Goal: Task Accomplishment & Management: Complete application form

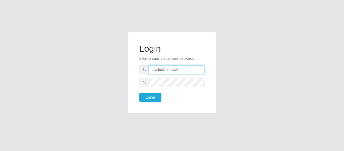
drag, startPoint x: 182, startPoint y: 70, endPoint x: 148, endPoint y: 72, distance: 34.5
click at [148, 72] on div "paulo@bemais4" at bounding box center [171, 69] width 65 height 9
type input "juliomarques@carone"
click at [139, 93] on button "Entrar" at bounding box center [150, 97] width 22 height 9
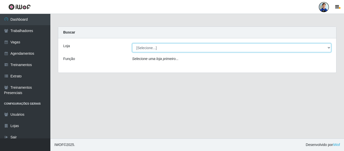
click at [152, 50] on select "[Selecione...] [GEOGRAPHIC_DATA] - [GEOGRAPHIC_DATA] [GEOGRAPHIC_DATA] - [GEOGR…" at bounding box center [231, 47] width 199 height 9
select select "528"
click at [132, 43] on select "[Selecione...] [GEOGRAPHIC_DATA] - [GEOGRAPHIC_DATA] [GEOGRAPHIC_DATA] - [GEOGR…" at bounding box center [231, 47] width 199 height 9
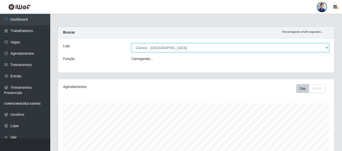
scroll to position [104, 276]
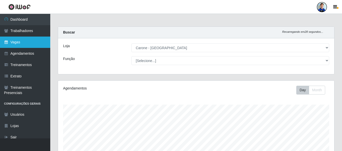
click at [24, 44] on link "Vagas" at bounding box center [25, 41] width 50 height 11
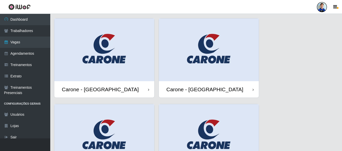
scroll to position [25, 0]
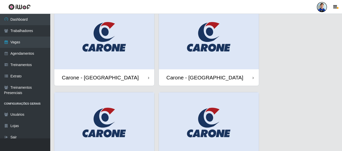
click at [106, 53] on img at bounding box center [104, 38] width 100 height 63
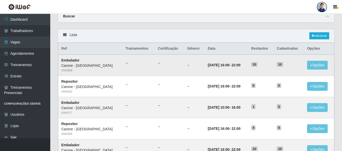
scroll to position [21, 0]
click at [320, 35] on link "Adicionar" at bounding box center [320, 35] width 20 height 7
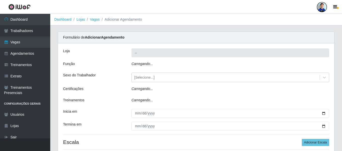
type input "Carone - [GEOGRAPHIC_DATA]"
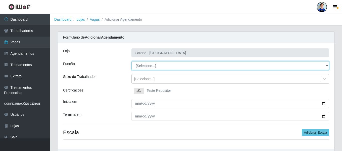
click at [325, 66] on select "[Selecione...] Auxiliar de Estacionamento Auxiliar de Estacionamento + Auxiliar…" at bounding box center [231, 65] width 198 height 9
select select "4"
click at [132, 61] on select "[Selecione...] Auxiliar de Estacionamento Auxiliar de Estacionamento + Auxiliar…" at bounding box center [231, 65] width 198 height 9
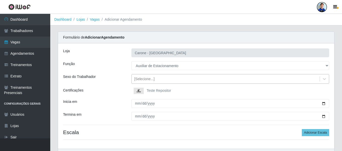
click at [147, 80] on div "[Selecione...]" at bounding box center [144, 78] width 20 height 5
click at [117, 79] on div "Sexo do Trabalhador" at bounding box center [93, 79] width 68 height 10
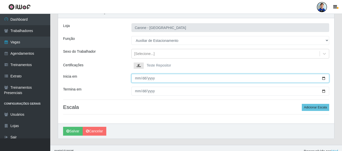
click at [138, 77] on input "Inicia em" at bounding box center [231, 78] width 198 height 9
type input "[DATE]"
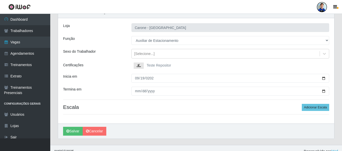
click at [177, 101] on div "[PERSON_NAME] - [GEOGRAPHIC_DATA] Função [Selecione...] Auxiliar de Estacioname…" at bounding box center [196, 70] width 276 height 105
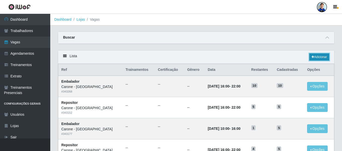
click at [325, 57] on link "Adicionar" at bounding box center [320, 56] width 20 height 7
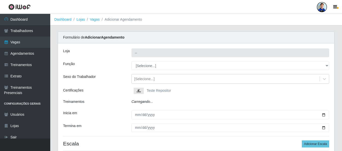
type input "Carone - [GEOGRAPHIC_DATA]"
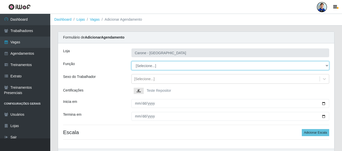
click at [150, 61] on select "[Selecione...] Auxiliar de Estacionamento Auxiliar de Estacionamento + Auxiliar…" at bounding box center [231, 65] width 198 height 9
select select "4"
click at [132, 61] on select "[Selecione...] Auxiliar de Estacionamento Auxiliar de Estacionamento + Auxiliar…" at bounding box center [231, 65] width 198 height 9
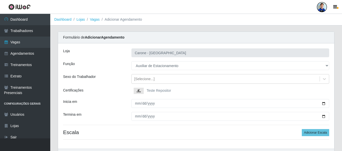
click at [110, 73] on div "[PERSON_NAME] - [GEOGRAPHIC_DATA] Função [Selecione...] Auxiliar de Estacioname…" at bounding box center [196, 95] width 276 height 105
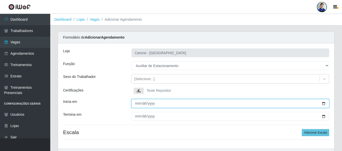
click at [137, 100] on input "Inicia em" at bounding box center [231, 103] width 198 height 9
click at [136, 104] on input "Inicia em" at bounding box center [231, 103] width 198 height 9
type input "[DATE]"
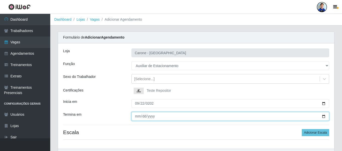
click at [143, 117] on input "Termina em" at bounding box center [231, 116] width 198 height 9
type input "[DATE]"
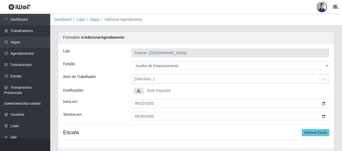
click at [113, 102] on div "Inicia em" at bounding box center [93, 103] width 68 height 9
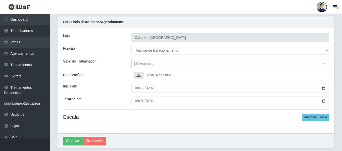
scroll to position [7, 0]
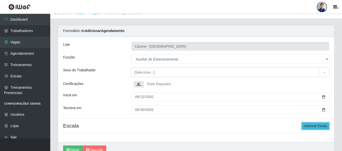
click at [307, 128] on button "Adicionar Escala" at bounding box center [315, 125] width 27 height 7
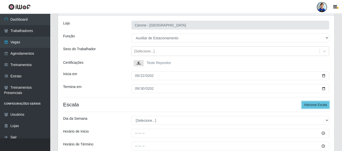
scroll to position [57, 0]
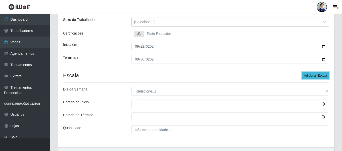
click at [317, 75] on button "Adicionar Escala" at bounding box center [315, 75] width 27 height 7
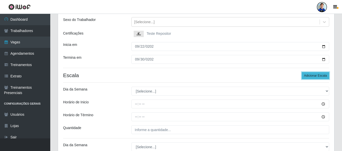
click at [317, 75] on button "Adicionar Escala" at bounding box center [315, 75] width 27 height 7
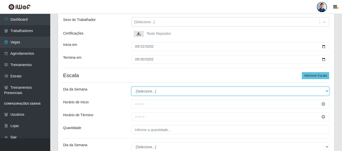
click at [171, 92] on select "[Selecione...] Segunda Terça Quarta Quinta Sexta Sábado Domingo" at bounding box center [231, 91] width 198 height 9
select select "1"
click at [132, 87] on select "[Selecione...] Segunda Terça Quarta Quinta Sexta Sábado Domingo" at bounding box center [231, 91] width 198 height 9
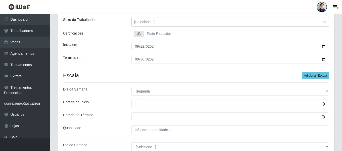
click at [126, 95] on div "Dia da Semana" at bounding box center [93, 91] width 68 height 9
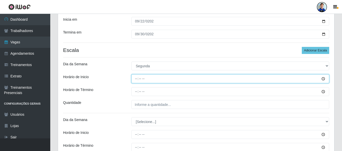
click at [138, 81] on input "Horário de Inicio" at bounding box center [231, 78] width 198 height 9
type input "08:00"
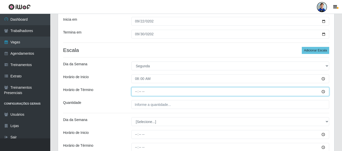
type input "14:00"
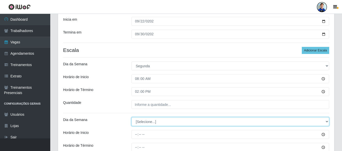
click at [145, 121] on select "[Selecione...] Segunda Terça Quarta Quinta Sexta Sábado Domingo" at bounding box center [231, 121] width 198 height 9
select select "1"
click at [132, 117] on select "[Selecione...] Segunda Terça Quarta Quinta Sexta Sábado Domingo" at bounding box center [231, 121] width 198 height 9
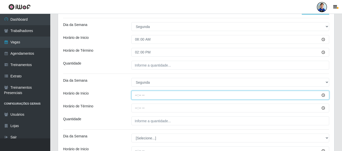
scroll to position [132, 0]
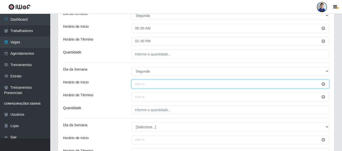
type input "08:00"
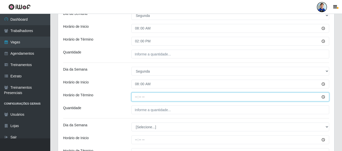
type input "14:00"
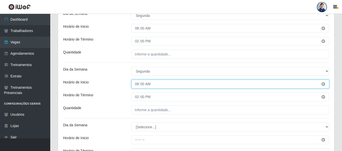
click at [138, 82] on input "08:00" at bounding box center [231, 83] width 198 height 9
type input "16:00"
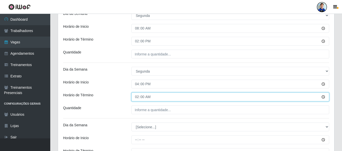
type input "22:00"
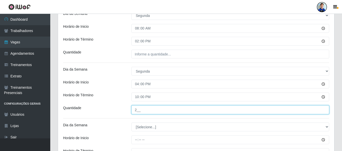
type input "2__"
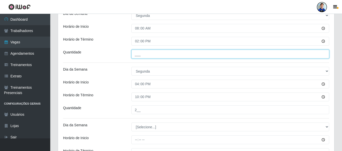
click at [146, 55] on input "___" at bounding box center [231, 54] width 198 height 9
type input "2__"
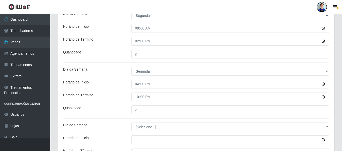
click at [116, 65] on div "[PERSON_NAME] - [GEOGRAPHIC_DATA] Função [Selecione...] Auxiliar de Estacioname…" at bounding box center [196, 102] width 276 height 383
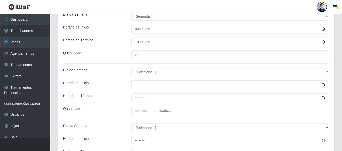
scroll to position [208, 0]
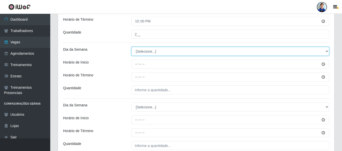
click at [145, 53] on select "[Selecione...] Segunda Terça Quarta Quinta Sexta Sábado Domingo" at bounding box center [231, 51] width 198 height 9
select select "2"
click at [132, 47] on select "[Selecione...] Segunda Terça Quarta Quinta Sexta Sábado Domingo" at bounding box center [231, 51] width 198 height 9
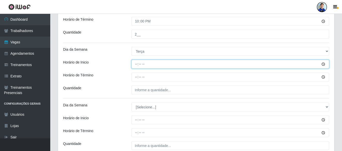
type input "08:00"
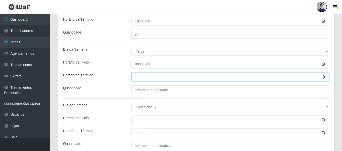
type input "14:00"
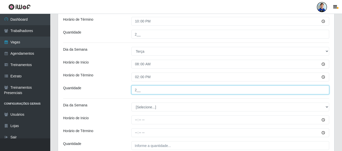
type input "2__"
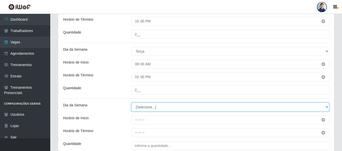
select select "2"
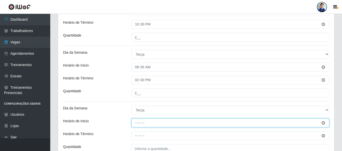
scroll to position [205, 0]
type input "16:00"
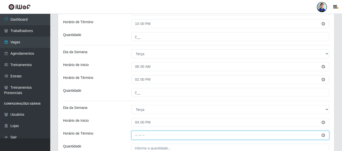
type input "22:00"
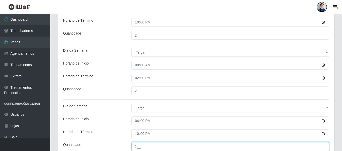
type input "2__"
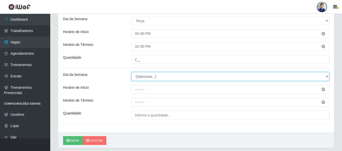
scroll to position [294, 0]
select select "3"
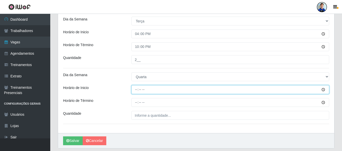
type input "08:00"
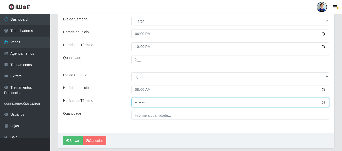
type input "14:00"
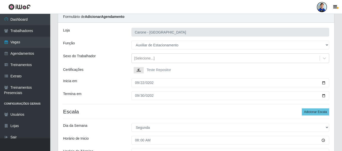
scroll to position [21, 0]
type input "2__"
click at [309, 113] on button "Adicionar Escala" at bounding box center [315, 111] width 27 height 7
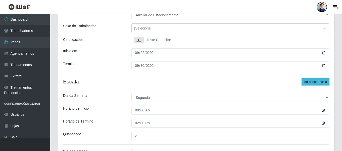
scroll to position [52, 0]
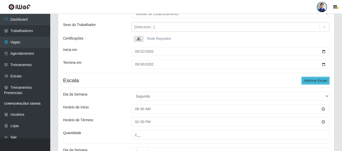
click at [310, 81] on button "Adicionar Escala" at bounding box center [315, 80] width 27 height 7
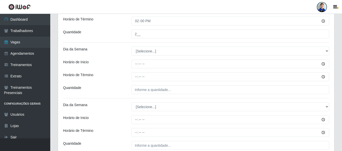
scroll to position [375, 0]
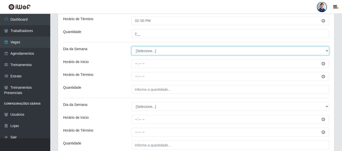
click at [162, 51] on select "[Selecione...] Segunda Terça Quarta Quinta Sexta Sábado Domingo" at bounding box center [231, 50] width 198 height 9
select select "4"
click at [132, 46] on select "[Selecione...] Segunda Terça Quarta Quinta Sexta Sábado Domingo" at bounding box center [231, 50] width 198 height 9
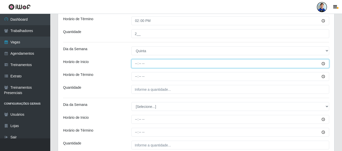
type input "08:00"
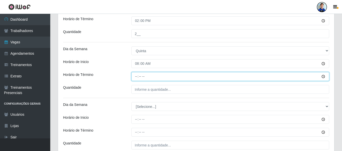
type input "14:00"
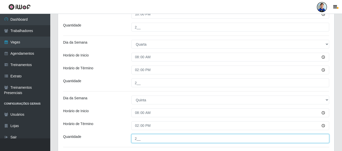
scroll to position [326, 0]
type input "2__"
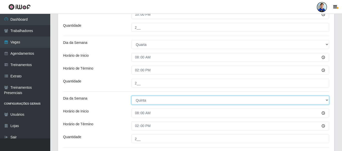
click at [142, 100] on select "[Selecione...] Segunda Terça Quarta Quinta Sexta Sábado Domingo" at bounding box center [231, 100] width 198 height 9
select select "3"
click at [132, 96] on select "[Selecione...] Segunda Terça Quarta Quinta Sexta Sábado Domingo" at bounding box center [231, 100] width 198 height 9
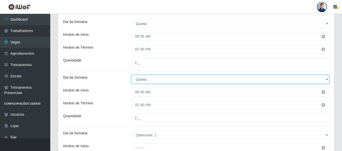
scroll to position [355, 0]
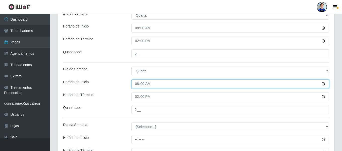
click at [139, 84] on input "08:00" at bounding box center [231, 83] width 198 height 9
type input "16:00"
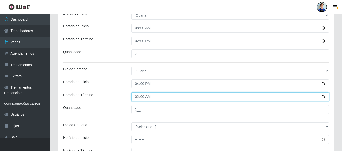
type input "22:00"
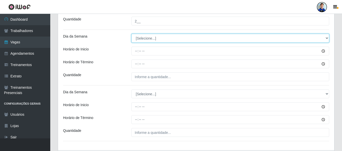
scroll to position [443, 0]
select select "4"
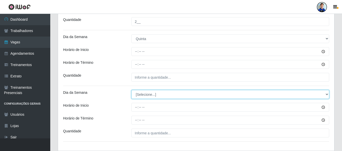
click at [142, 92] on select "[Selecione...] Segunda Terça Quarta Quinta Sexta Sábado Domingo" at bounding box center [231, 94] width 198 height 9
select select "4"
click at [132, 90] on select "[Selecione...] Segunda Terça Quarta Quinta Sexta Sábado Domingo" at bounding box center [231, 94] width 198 height 9
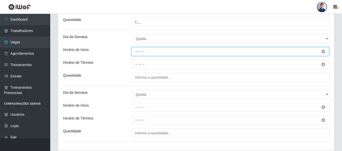
click at [139, 51] on input "Horário de Inicio" at bounding box center [231, 51] width 198 height 9
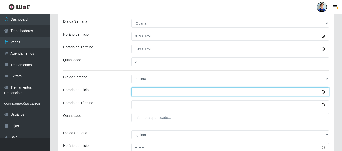
scroll to position [402, 0]
type input "08:00"
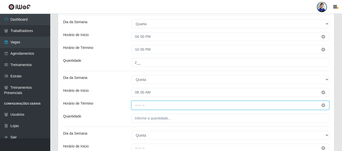
type input "14:00"
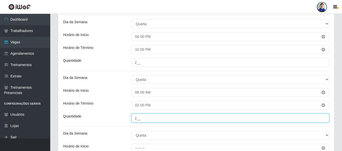
type input "2__"
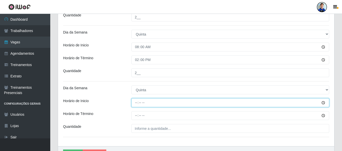
scroll to position [447, 0]
click at [136, 104] on input "22:00" at bounding box center [231, 102] width 198 height 9
type input "16:00"
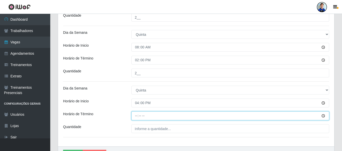
type input "22:00"
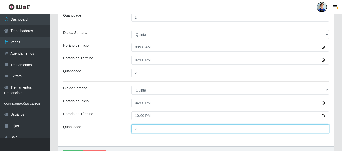
type input "2__"
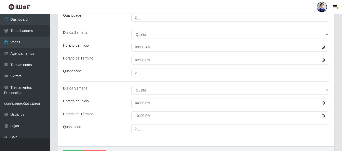
click at [118, 111] on div "Horário de Término" at bounding box center [93, 115] width 68 height 9
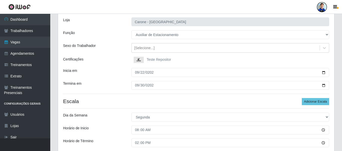
scroll to position [33, 0]
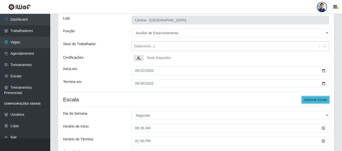
click at [305, 100] on button "Adicionar Escala" at bounding box center [315, 99] width 27 height 7
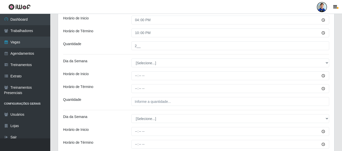
scroll to position [530, 0]
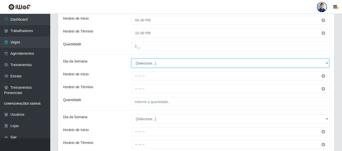
click at [154, 63] on select "[Selecione...] Segunda Terça Quarta Quinta Sexta Sábado Domingo" at bounding box center [231, 63] width 198 height 9
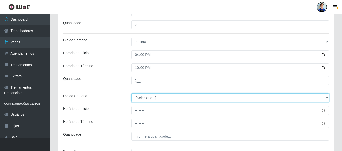
scroll to position [496, 0]
click at [144, 98] on select "[Selecione...] Segunda Terça Quarta Quinta Sexta Sábado Domingo" at bounding box center [231, 97] width 198 height 9
select select "5"
click at [132, 93] on select "[Selecione...] Segunda Terça Quarta Quinta Sexta Sábado Domingo" at bounding box center [231, 97] width 198 height 9
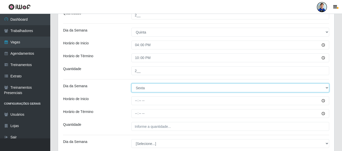
scroll to position [505, 0]
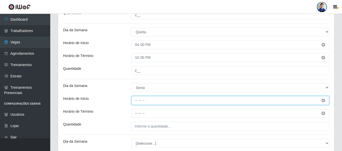
click at [135, 102] on input "Horário de Inicio" at bounding box center [231, 100] width 198 height 9
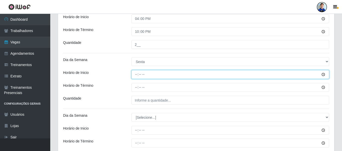
scroll to position [531, 0]
type input "08:00"
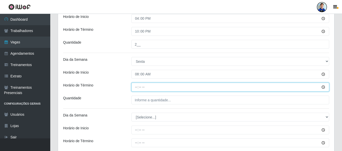
type input "14:00"
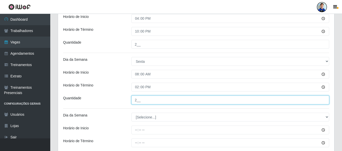
type input "2__"
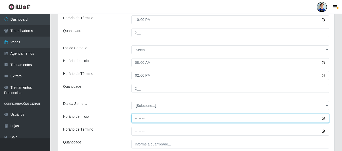
scroll to position [543, 0]
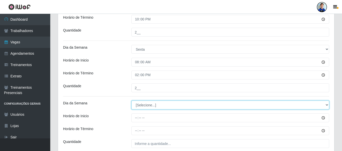
click at [142, 106] on select "[Selecione...] Segunda Terça Quarta Quinta Sexta Sábado Domingo" at bounding box center [231, 104] width 198 height 9
select select "5"
click at [132, 100] on select "[Selecione...] Segunda Terça Quarta Quinta Sexta Sábado Domingo" at bounding box center [231, 104] width 198 height 9
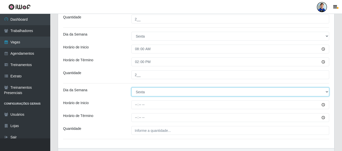
scroll to position [558, 0]
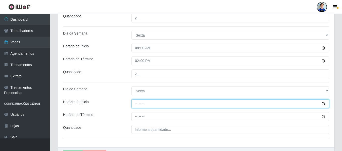
click at [138, 105] on input "Horário de Inicio" at bounding box center [231, 103] width 198 height 9
type input "16:00"
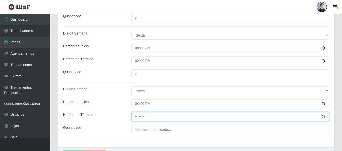
type input "22:00"
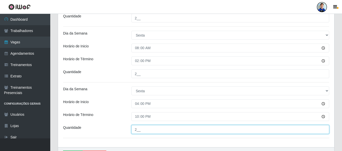
type input "2__"
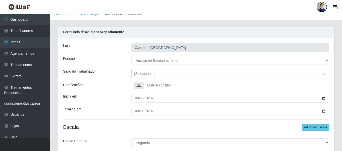
scroll to position [6, 0]
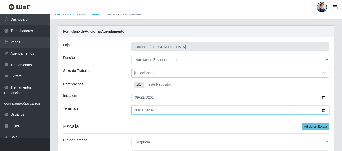
click at [136, 110] on input "[DATE]" at bounding box center [231, 110] width 198 height 9
click at [143, 111] on input "[DATE]" at bounding box center [231, 110] width 198 height 9
type input "[DATE]"
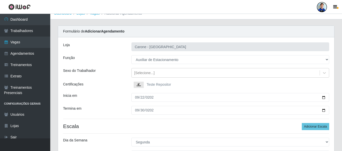
click at [115, 109] on div "Termina em" at bounding box center [93, 110] width 68 height 9
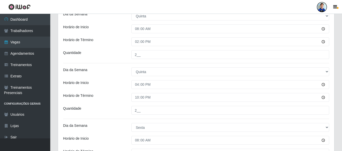
scroll to position [588, 0]
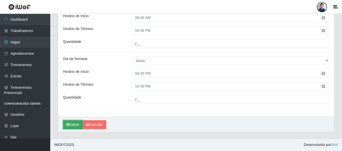
click at [73, 125] on button "Salvar" at bounding box center [73, 124] width 20 height 9
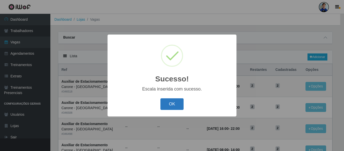
click at [169, 106] on button "OK" at bounding box center [171, 104] width 23 height 12
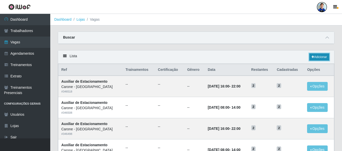
click at [326, 60] on link "Adicionar" at bounding box center [320, 56] width 20 height 7
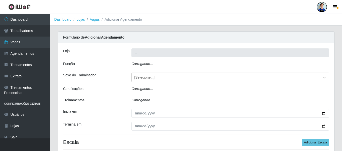
type input "Carone - [GEOGRAPHIC_DATA]"
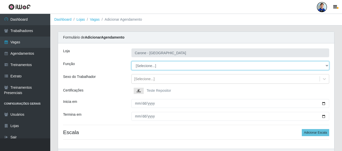
click at [158, 67] on select "[Selecione...] Auxiliar de Estacionamento Auxiliar de Estacionamento + Auxiliar…" at bounding box center [231, 65] width 198 height 9
select select "104"
click at [132, 61] on select "[Selecione...] Auxiliar de Estacionamento Auxiliar de Estacionamento + Auxiliar…" at bounding box center [231, 65] width 198 height 9
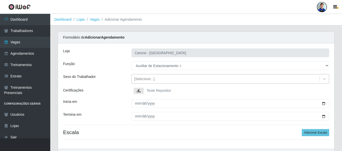
click at [145, 80] on div "[Selecione...]" at bounding box center [144, 78] width 20 height 5
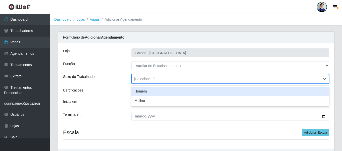
click at [102, 59] on div "[PERSON_NAME] - [GEOGRAPHIC_DATA] Função [Selecione...] Auxiliar de Estacioname…" at bounding box center [196, 95] width 276 height 105
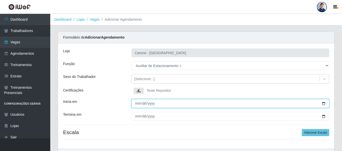
click at [137, 102] on input "Inicia em" at bounding box center [231, 103] width 198 height 9
type input "[DATE]"
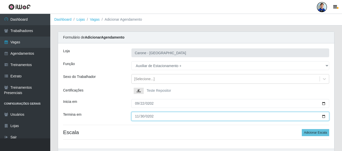
type input "[DATE]"
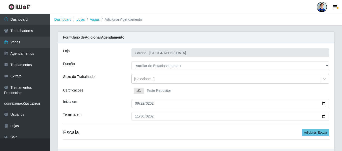
click at [114, 102] on div "Inicia em" at bounding box center [93, 103] width 68 height 9
click at [315, 132] on button "Adicionar Escala" at bounding box center [315, 132] width 27 height 7
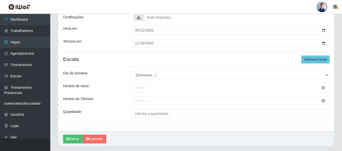
scroll to position [75, 0]
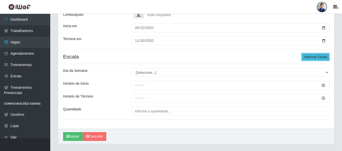
click at [323, 55] on button "Adicionar Escala" at bounding box center [315, 56] width 27 height 7
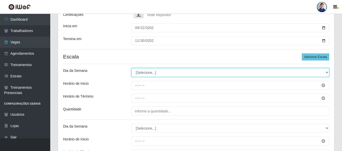
click at [169, 73] on select "[Selecione...] Segunda Terça Quarta Quinta Sexta Sábado Domingo" at bounding box center [231, 72] width 198 height 9
select select "6"
click at [132, 68] on select "[Selecione...] Segunda Terça Quarta Quinta Sexta Sábado Domingo" at bounding box center [231, 72] width 198 height 9
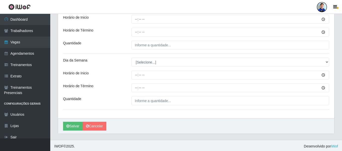
scroll to position [93, 0]
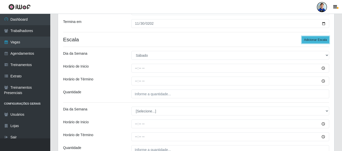
click at [317, 42] on button "Adicionar Escala" at bounding box center [315, 39] width 27 height 7
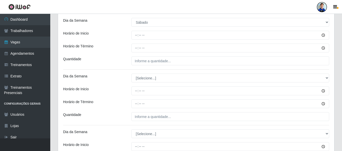
scroll to position [118, 0]
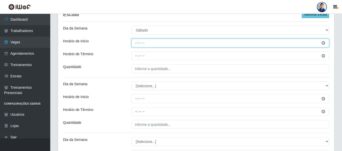
click at [137, 43] on input "Horário de Inicio" at bounding box center [231, 42] width 198 height 9
type input "08:00"
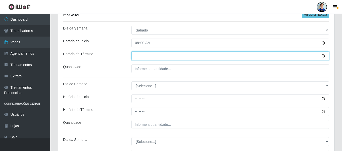
type input "14:00"
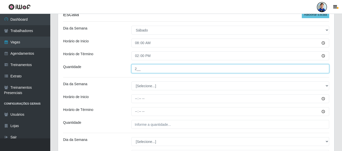
type input "2__"
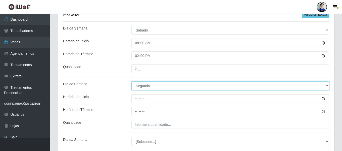
select select "6"
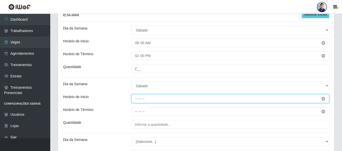
type input "16:00"
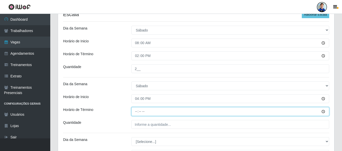
type input "22:00"
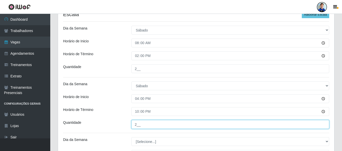
type input "2__"
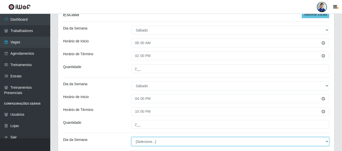
select select "0"
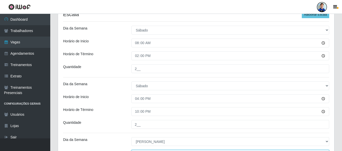
scroll to position [126, 0]
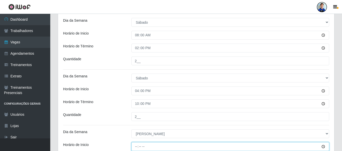
type input "08:00"
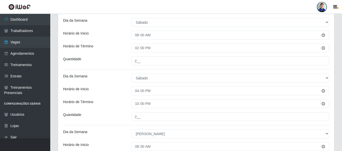
scroll to position [198, 0]
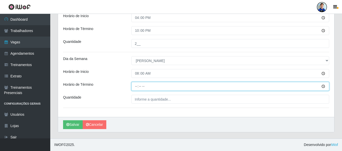
type input "14:00"
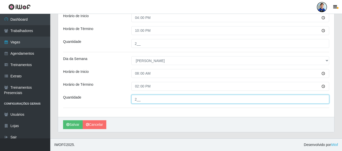
type input "2__"
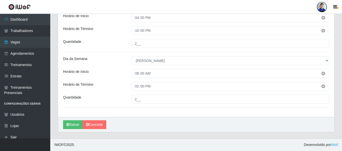
click at [74, 123] on button "Salvar" at bounding box center [73, 124] width 20 height 9
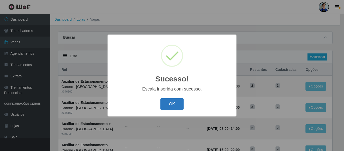
click at [171, 102] on button "OK" at bounding box center [171, 104] width 23 height 12
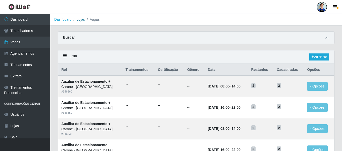
click at [82, 19] on link "Lojas" at bounding box center [80, 19] width 8 height 4
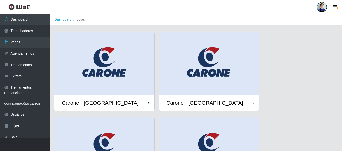
click at [120, 77] on img at bounding box center [104, 63] width 100 height 63
